Goal: Communication & Community: Answer question/provide support

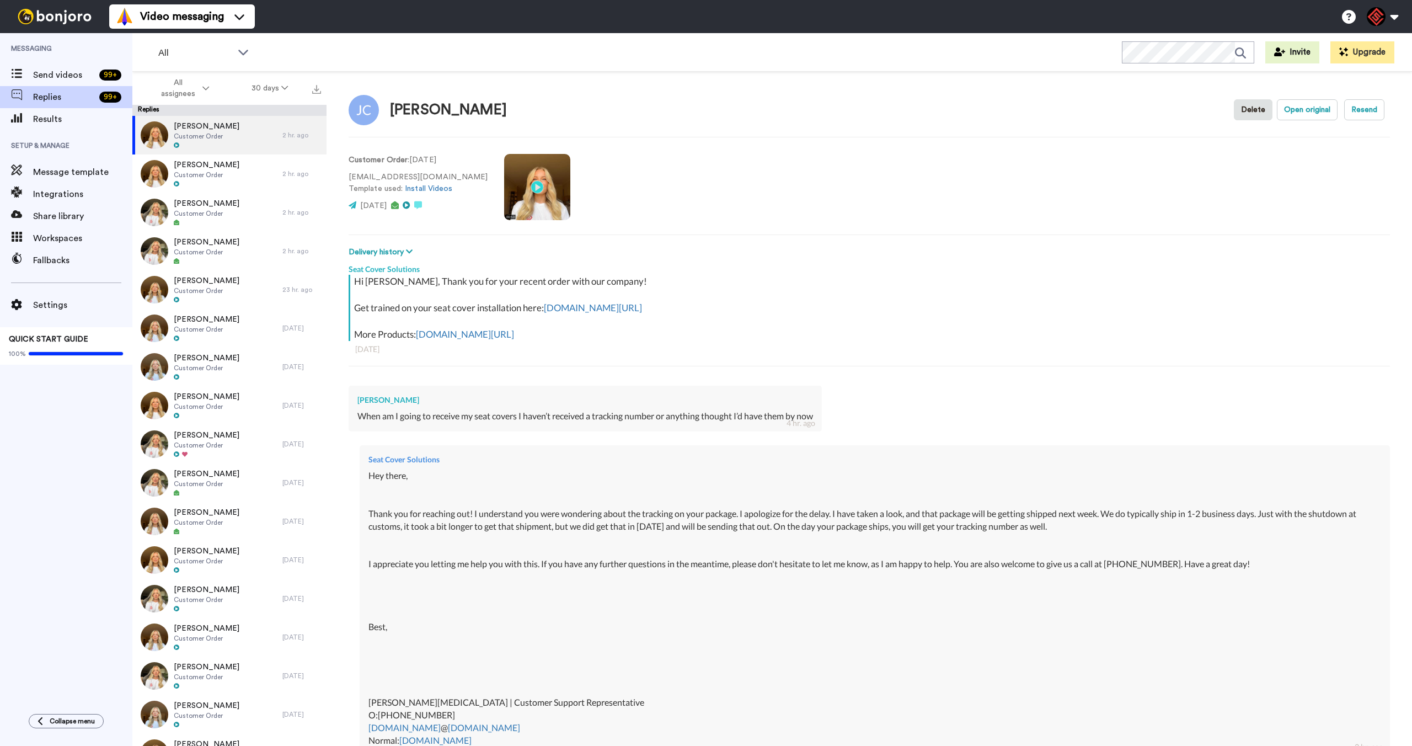
type textarea "x"
